Goal: Task Accomplishment & Management: Manage account settings

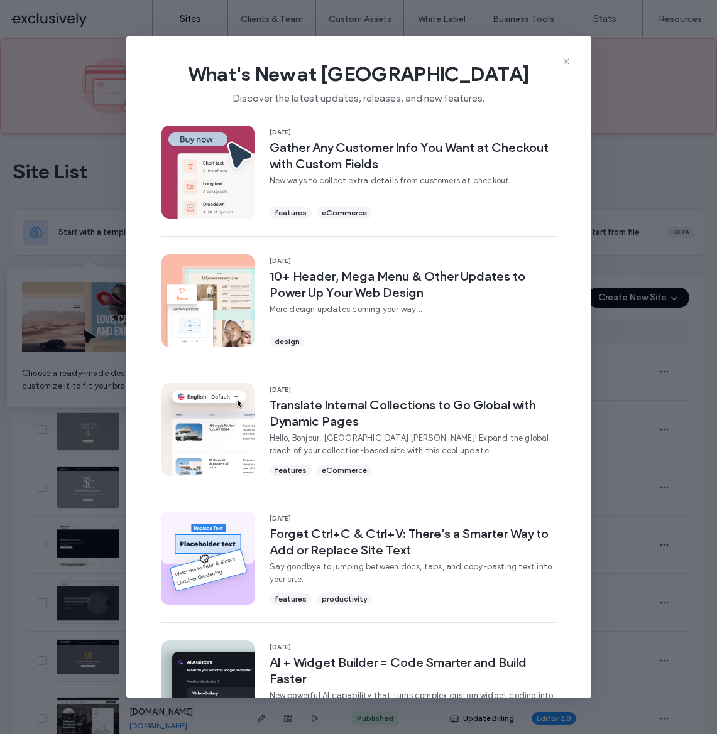
click at [572, 60] on div "What's New at [GEOGRAPHIC_DATA] Discover the latest updates, releases, and new …" at bounding box center [358, 78] width 465 height 84
click at [568, 61] on icon at bounding box center [566, 62] width 10 height 10
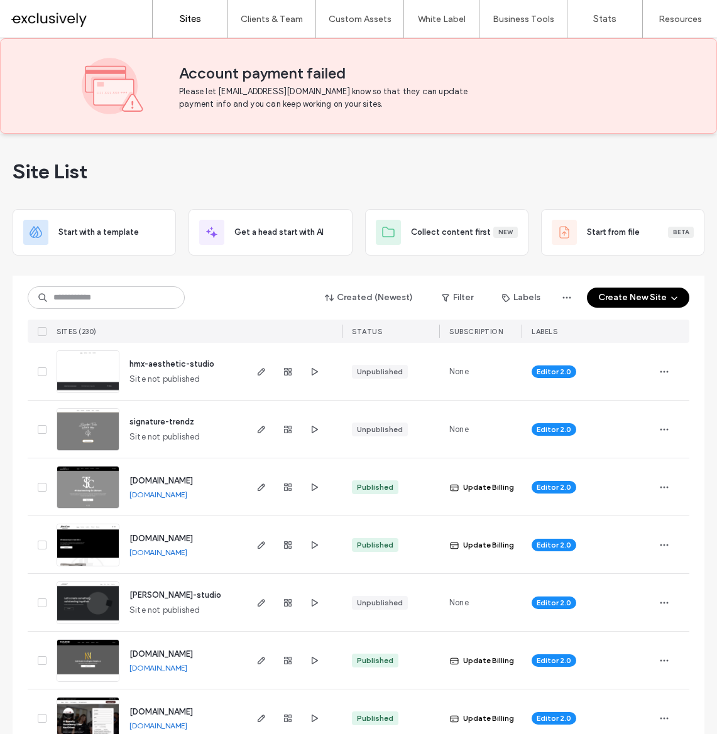
drag, startPoint x: 250, startPoint y: 301, endPoint x: 139, endPoint y: 302, distance: 110.5
click at [244, 302] on div "Created (Newest) Filter Labels Create New Site" at bounding box center [358, 298] width 661 height 24
click at [138, 299] on input at bounding box center [106, 297] width 157 height 23
type input "****"
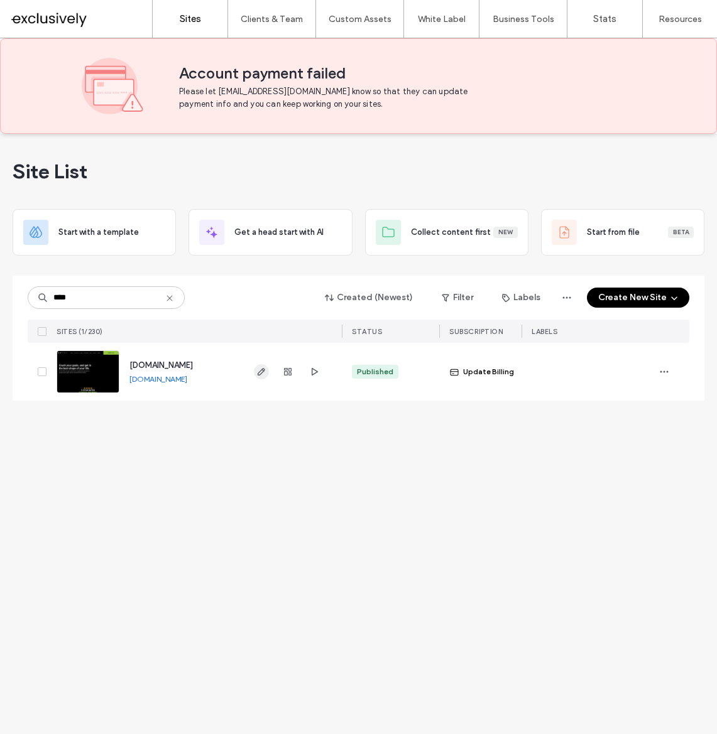
click at [264, 369] on icon "button" at bounding box center [261, 372] width 10 height 10
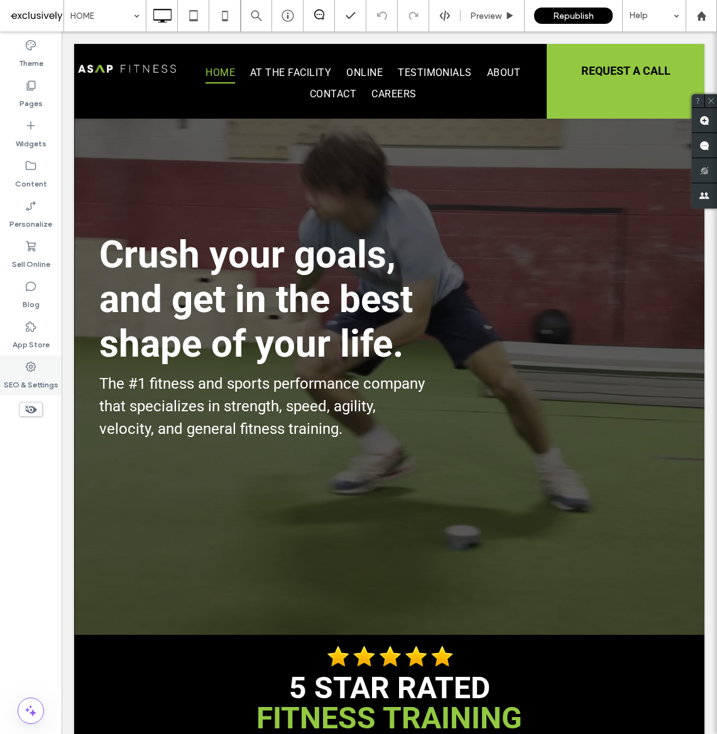
click at [23, 371] on div "SEO & Settings" at bounding box center [31, 375] width 62 height 40
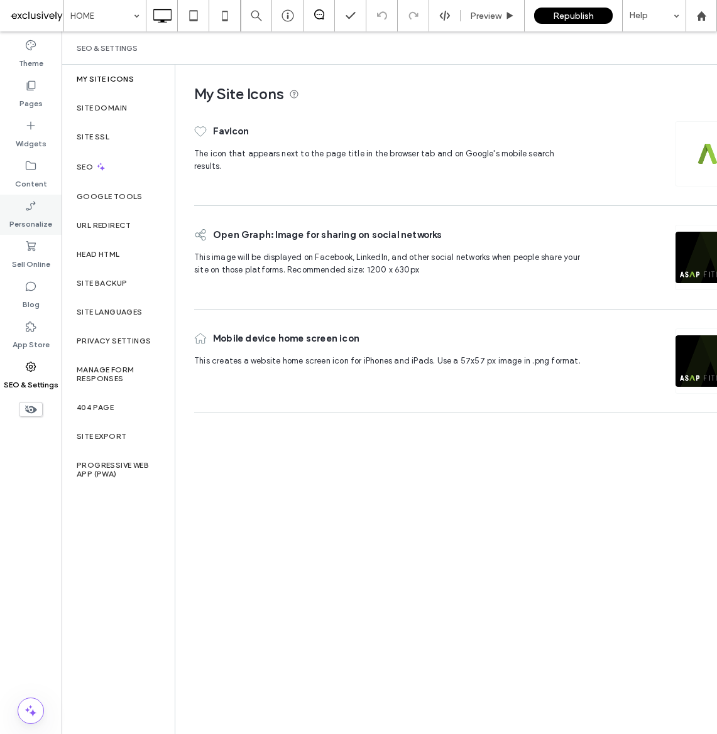
click at [30, 210] on icon at bounding box center [30, 206] width 13 height 13
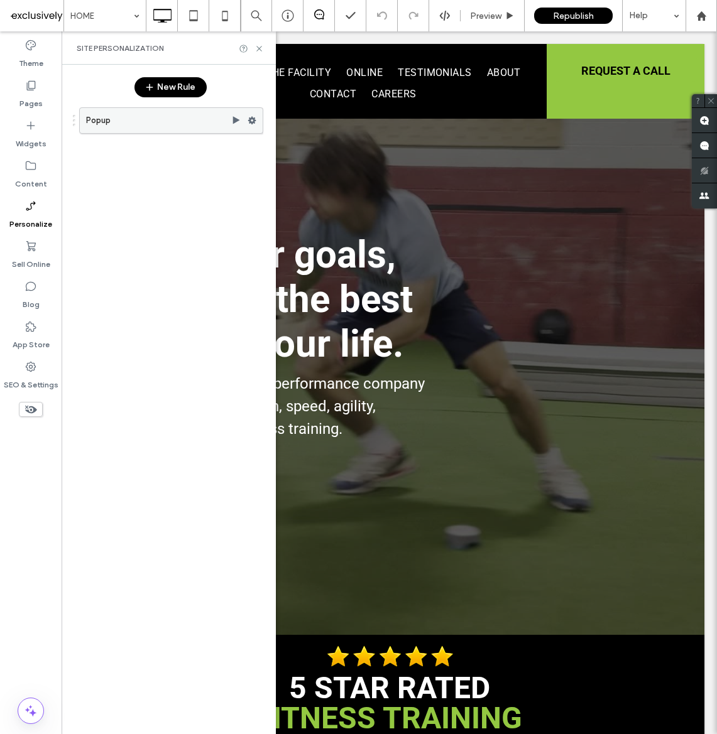
click at [233, 120] on use at bounding box center [236, 120] width 7 height 8
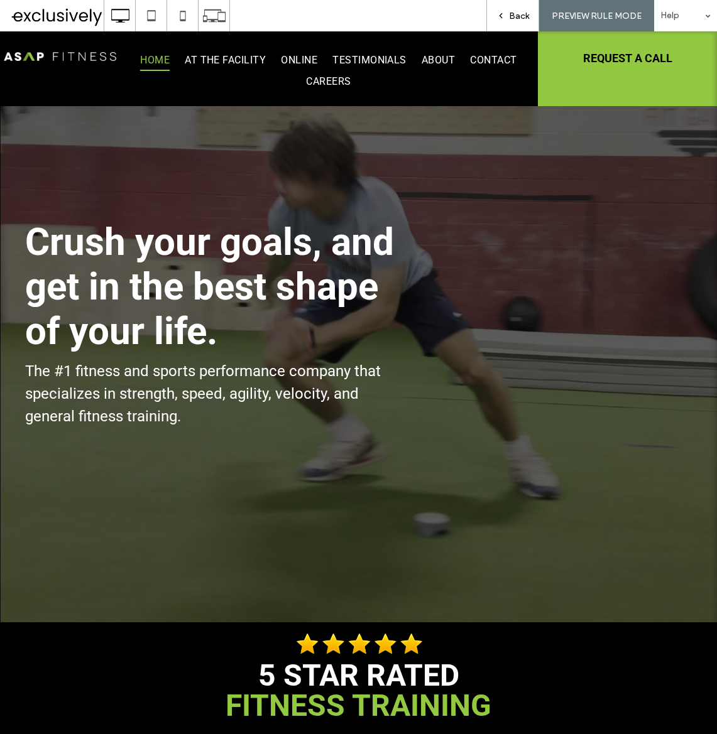
click at [501, 13] on icon at bounding box center [500, 15] width 9 height 9
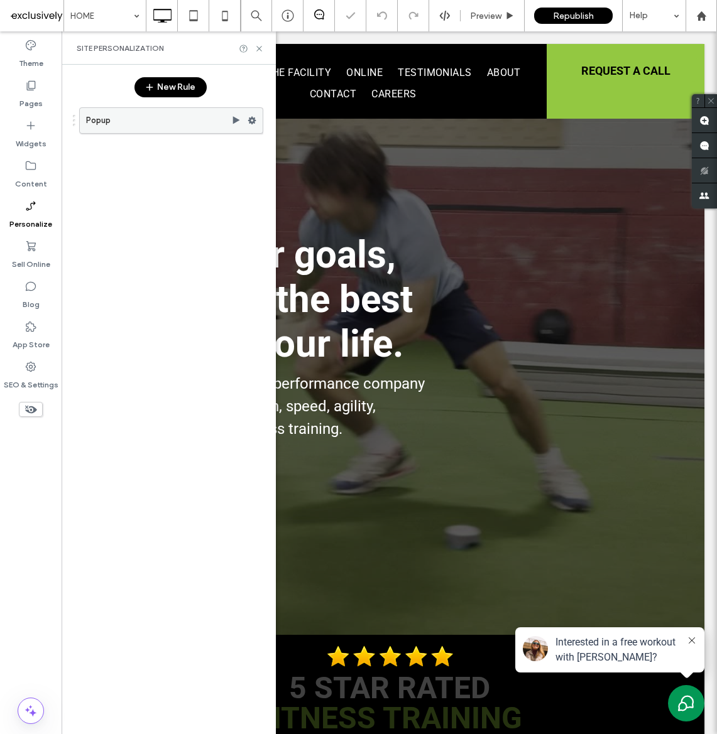
click at [252, 120] on use at bounding box center [252, 121] width 8 height 8
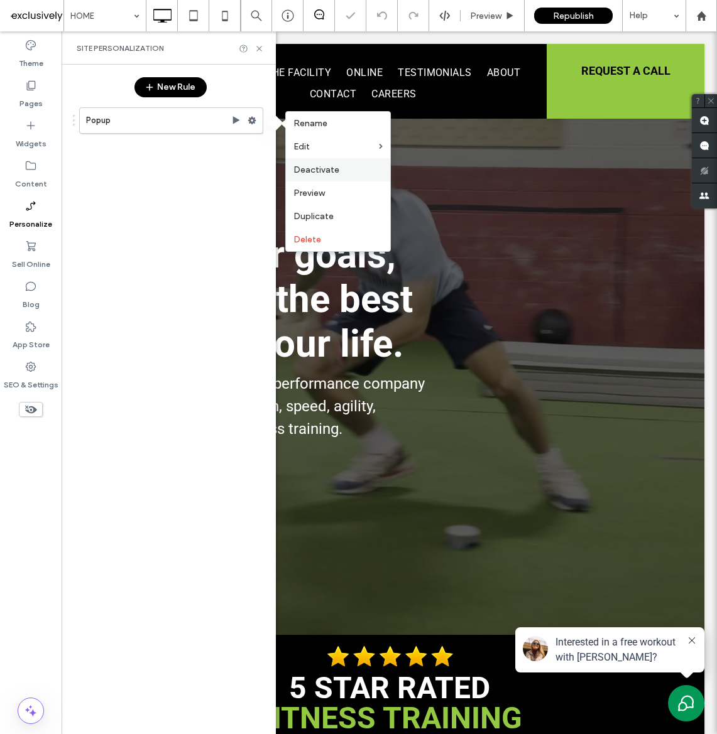
click at [325, 170] on span "Deactivate" at bounding box center [316, 170] width 46 height 11
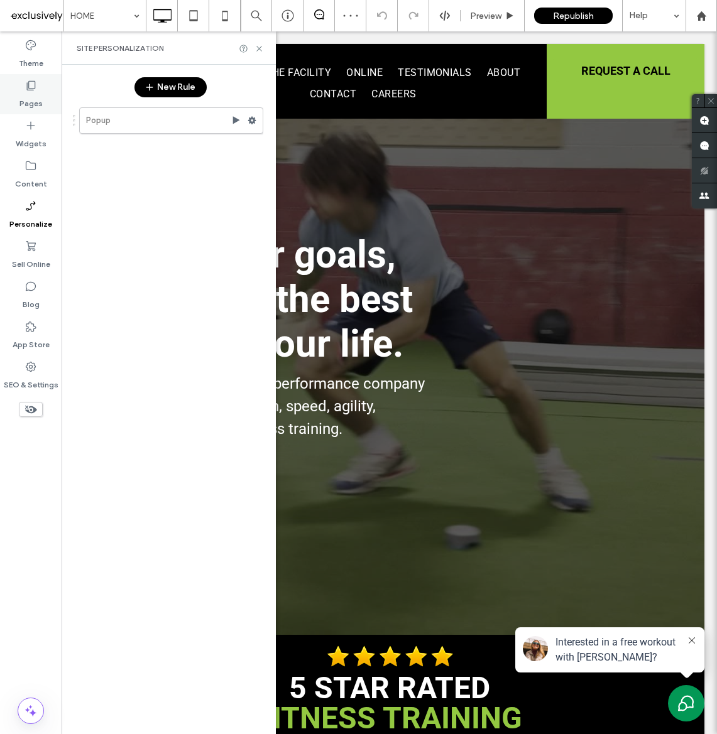
click at [24, 97] on label "Pages" at bounding box center [30, 101] width 23 height 18
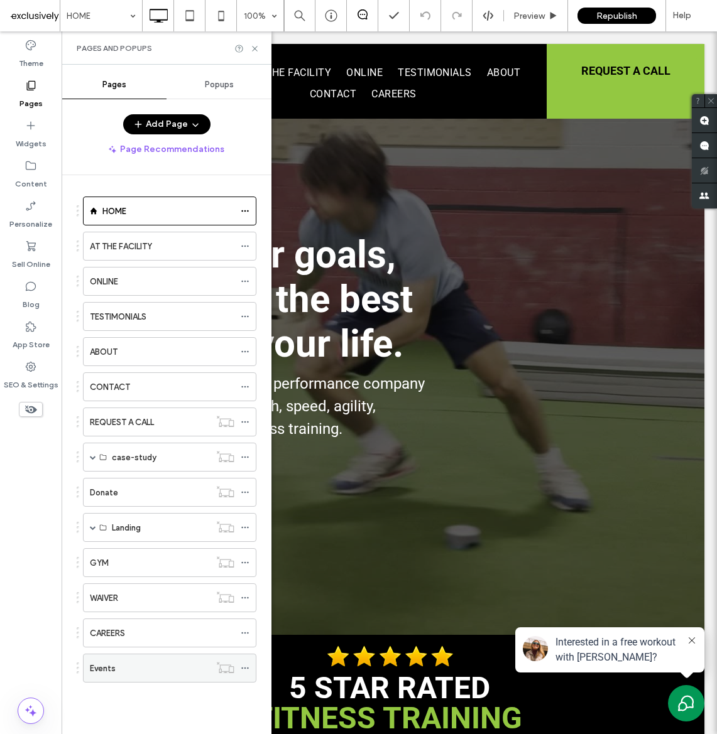
click at [125, 673] on div "Events" at bounding box center [150, 668] width 120 height 13
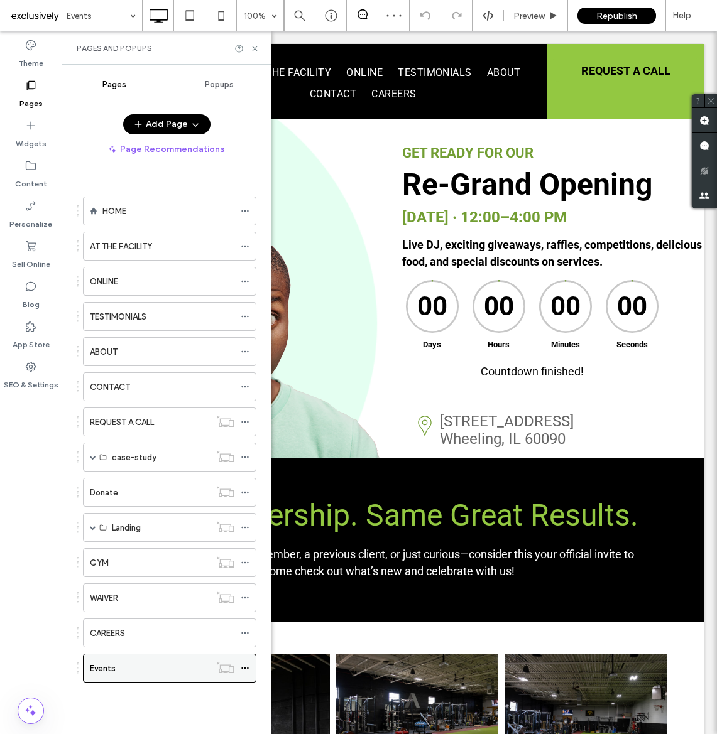
click at [249, 666] on div at bounding box center [248, 668] width 15 height 19
click at [245, 668] on use at bounding box center [244, 669] width 7 height 2
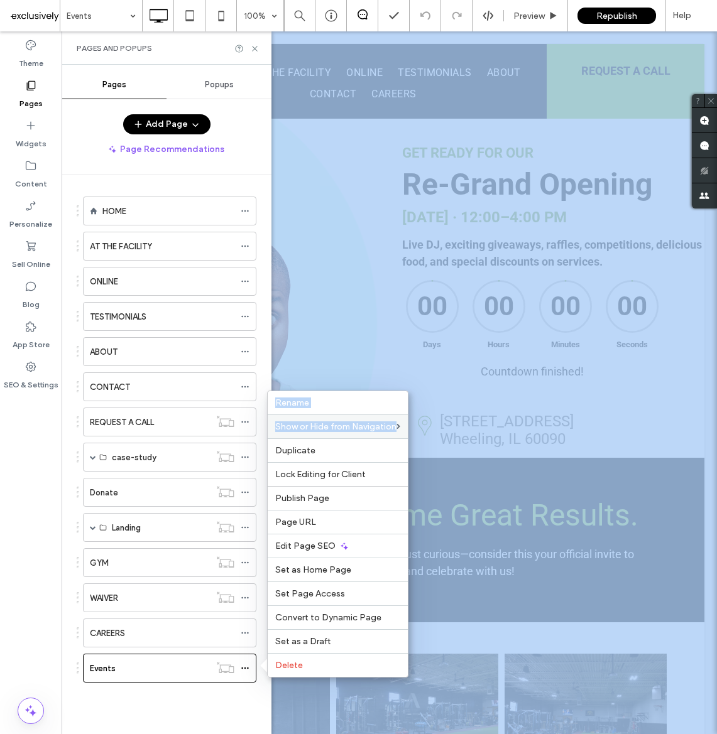
drag, startPoint x: 438, startPoint y: 423, endPoint x: 266, endPoint y: 48, distance: 412.8
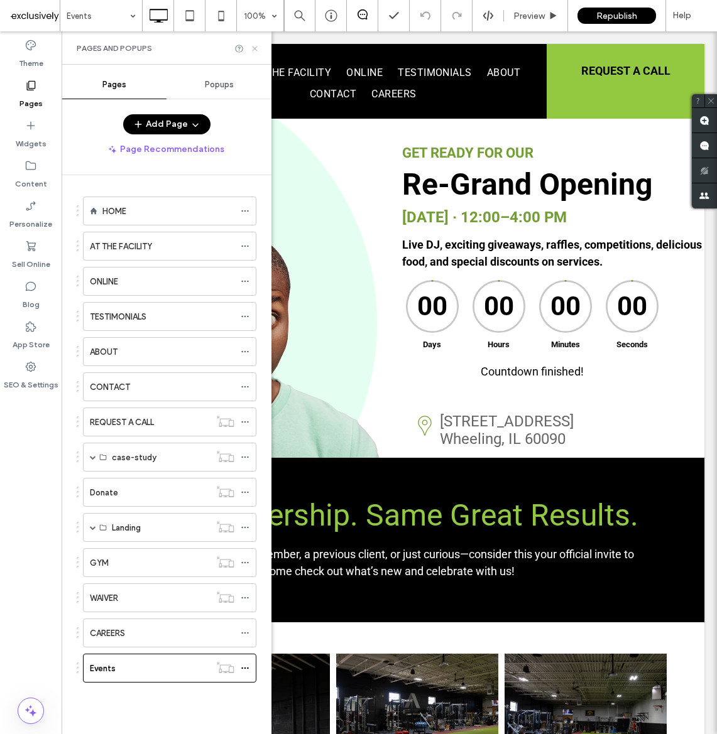
click at [255, 45] on icon at bounding box center [254, 48] width 9 height 9
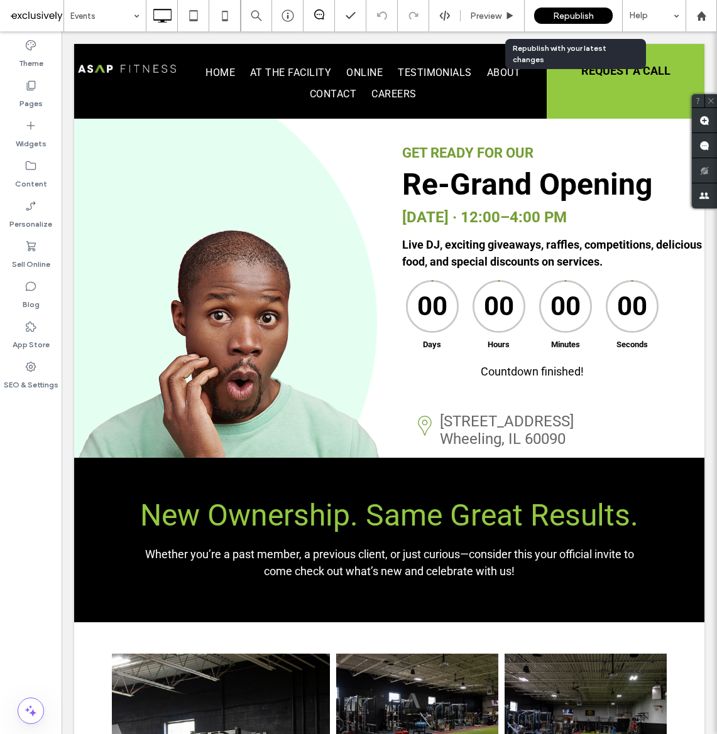
click at [584, 7] on div "Republish" at bounding box center [573, 15] width 79 height 31
click at [582, 11] on span "Republish" at bounding box center [573, 16] width 41 height 11
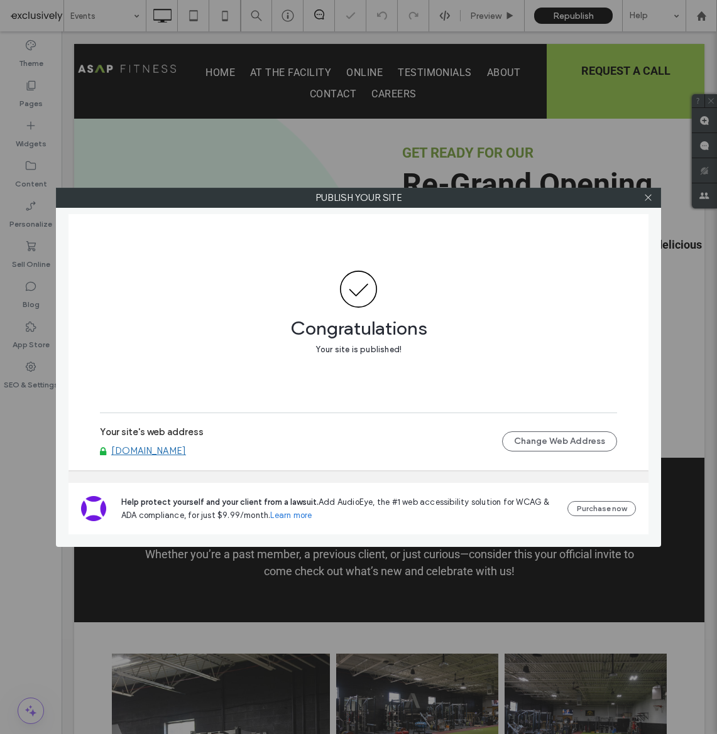
click at [186, 450] on link "[DOMAIN_NAME]" at bounding box center [148, 450] width 75 height 11
